Goal: Task Accomplishment & Management: Use online tool/utility

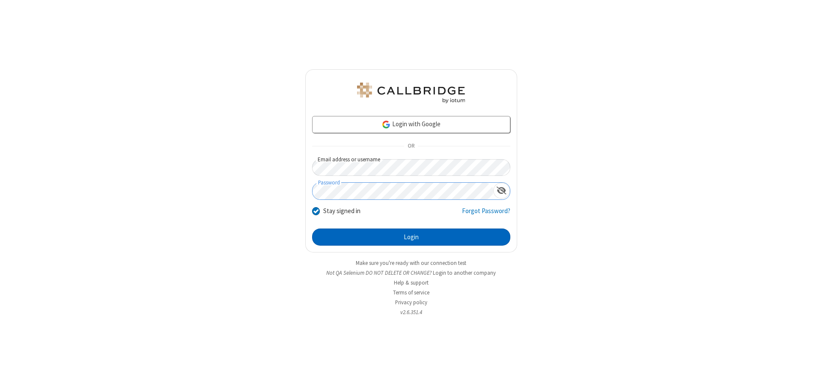
click at [411, 237] on button "Login" at bounding box center [411, 237] width 198 height 17
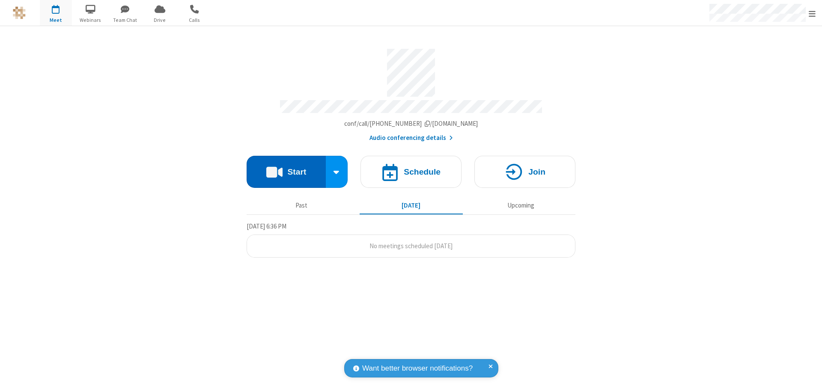
click at [286, 168] on button "Start" at bounding box center [286, 172] width 79 height 32
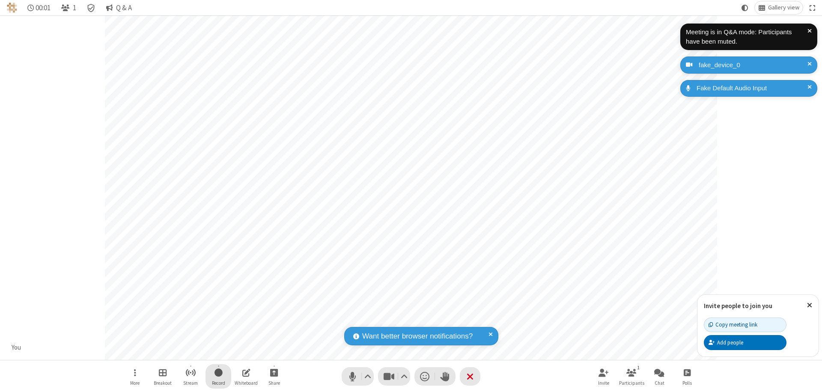
click at [218, 376] on span "Start recording" at bounding box center [219, 372] width 8 height 11
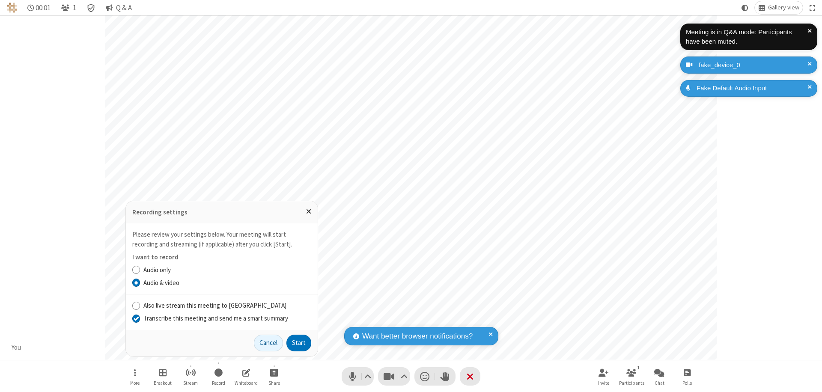
click at [136, 318] on input "Transcribe this meeting and send me a smart summary" at bounding box center [136, 318] width 8 height 9
click at [299, 343] on button "Start" at bounding box center [298, 343] width 25 height 17
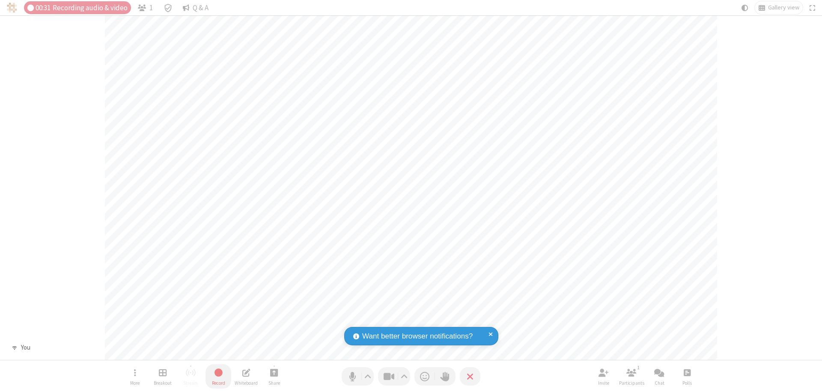
click at [218, 376] on span "Stop recording" at bounding box center [219, 372] width 10 height 11
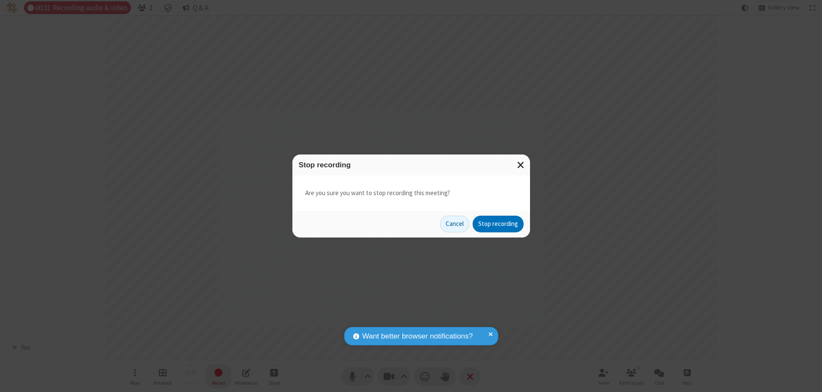
click at [498, 224] on button "Stop recording" at bounding box center [498, 224] width 51 height 17
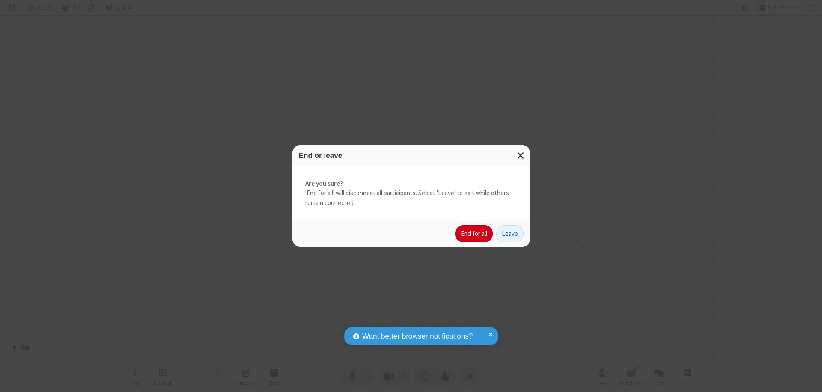
click at [474, 234] on button "End for all" at bounding box center [474, 233] width 38 height 17
